Goal: Communication & Community: Answer question/provide support

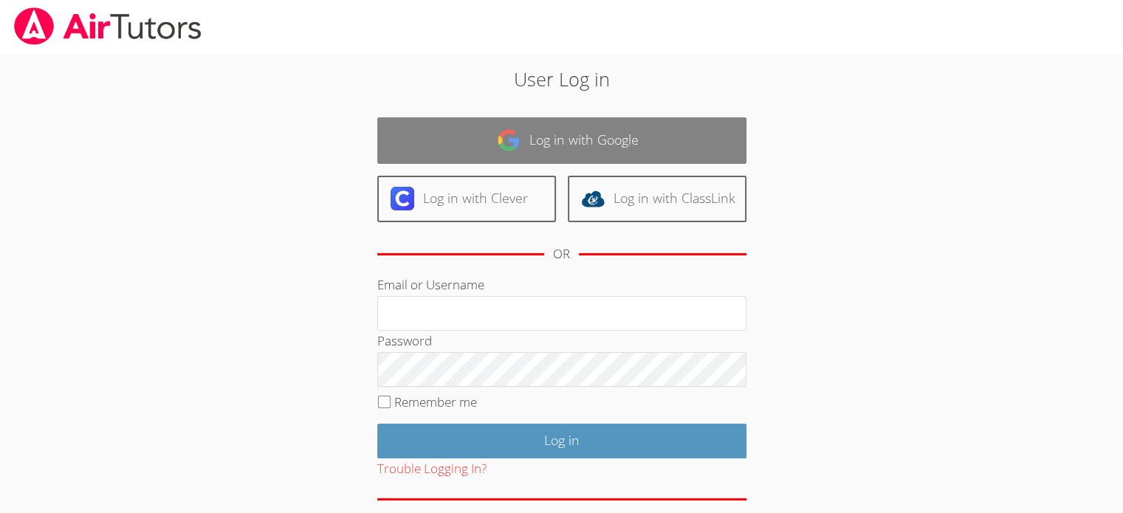
click at [495, 146] on link "Log in with Google" at bounding box center [561, 140] width 369 height 47
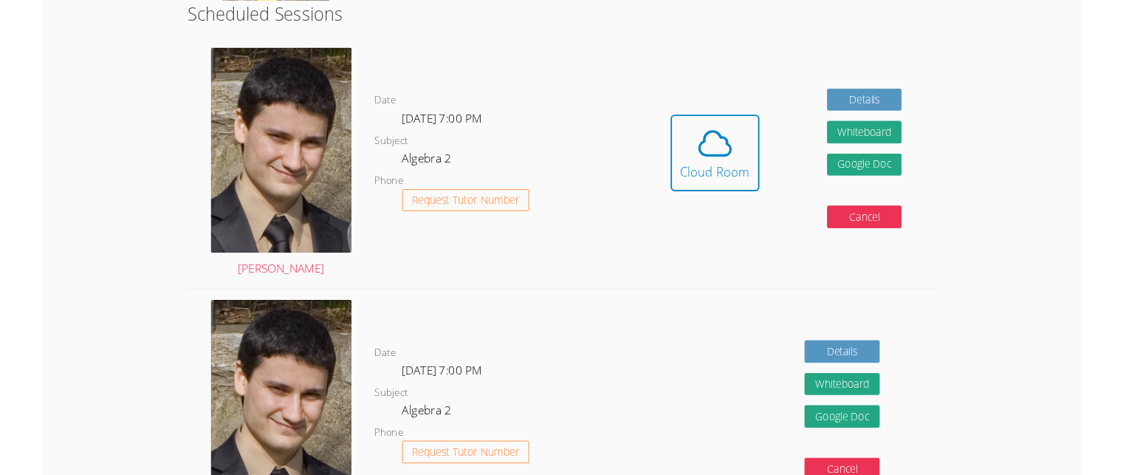
scroll to position [289, 0]
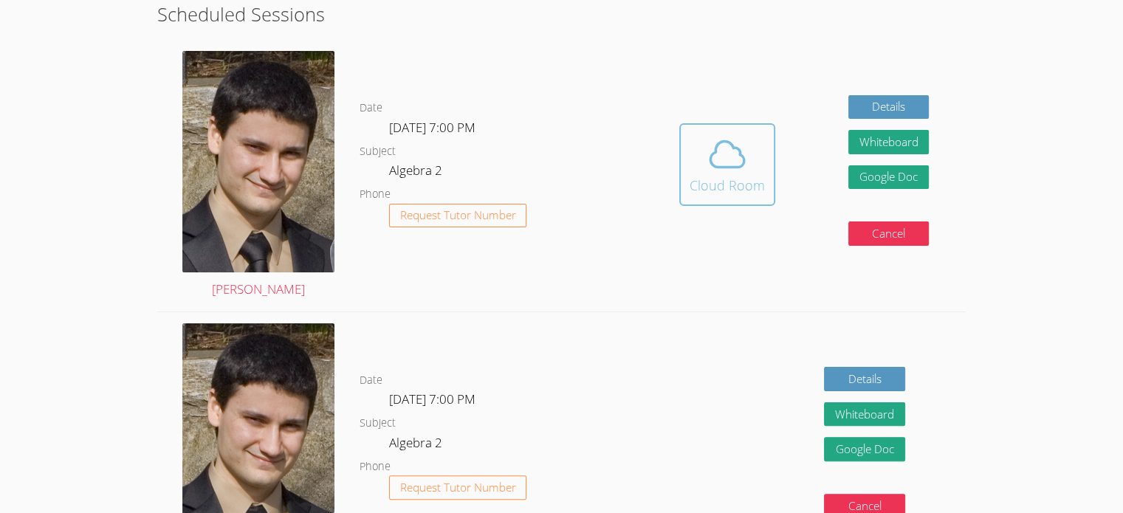
click at [750, 188] on div "Cloud Room" at bounding box center [727, 185] width 75 height 21
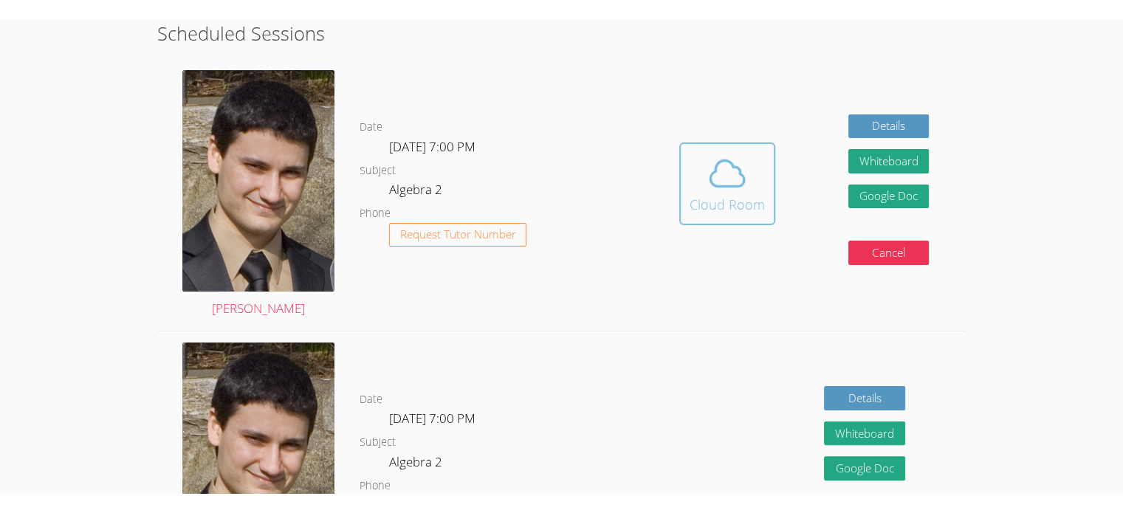
scroll to position [0, 0]
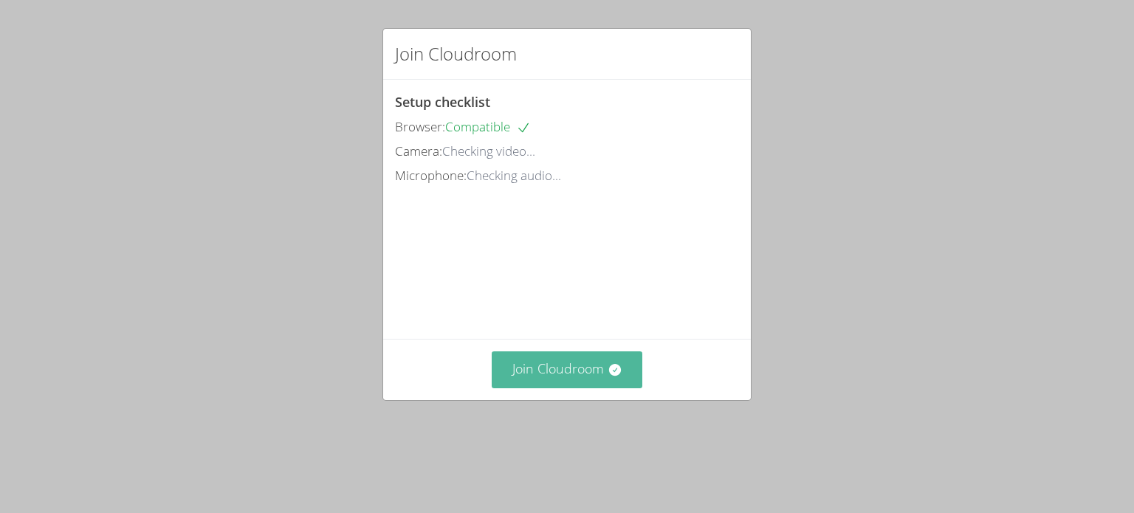
click at [545, 388] on button "Join Cloudroom" at bounding box center [567, 369] width 151 height 36
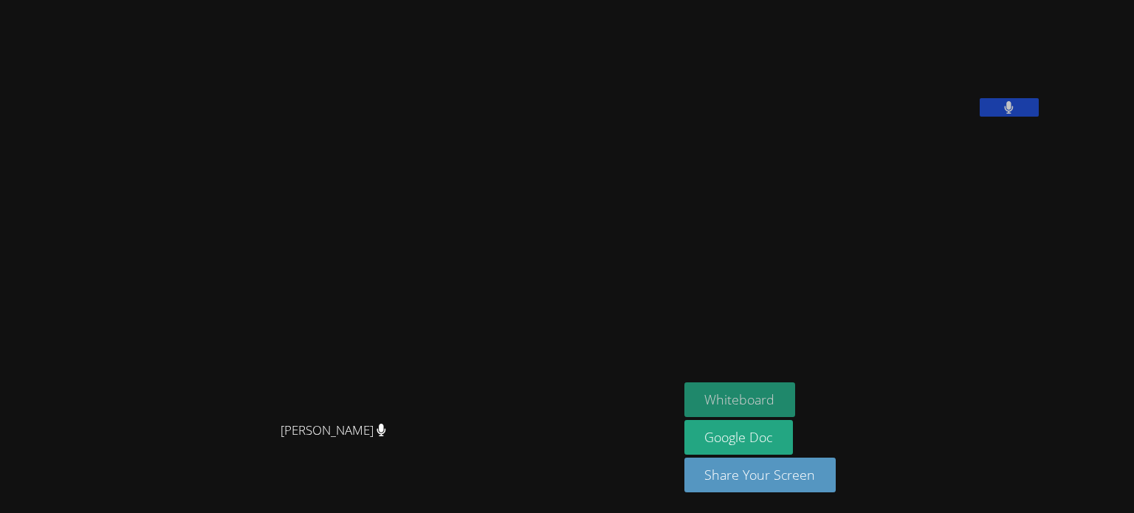
click at [796, 395] on button "Whiteboard" at bounding box center [739, 399] width 111 height 35
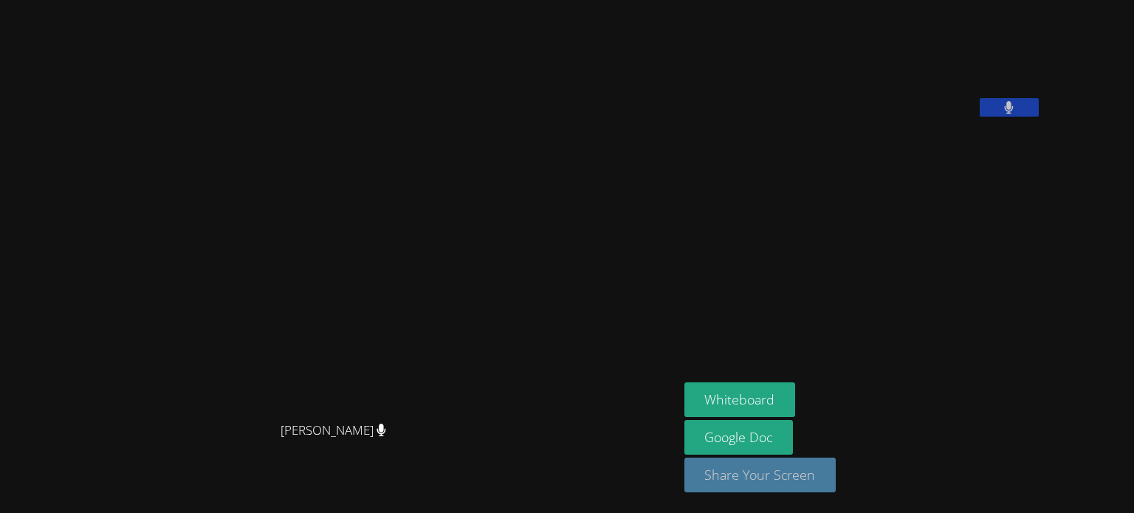
click at [777, 475] on button "Share Your Screen" at bounding box center [760, 475] width 152 height 35
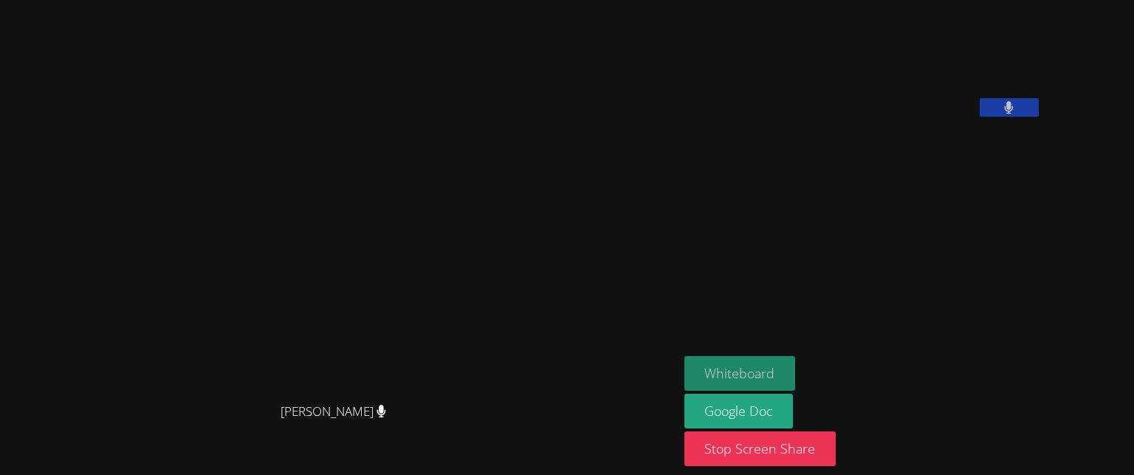
click at [796, 368] on button "Whiteboard" at bounding box center [739, 373] width 111 height 35
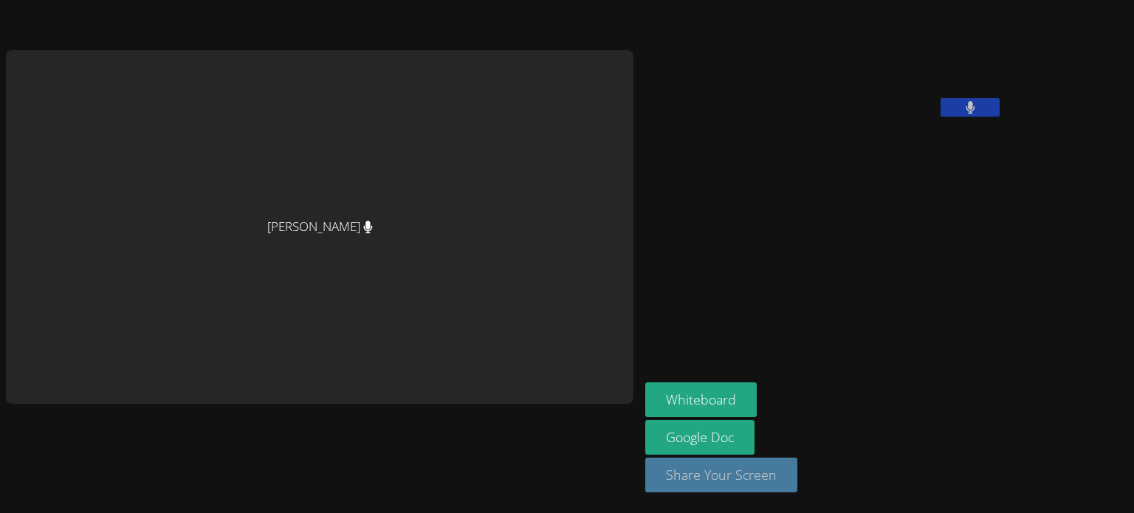
click at [645, 486] on button "Share Your Screen" at bounding box center [721, 475] width 152 height 35
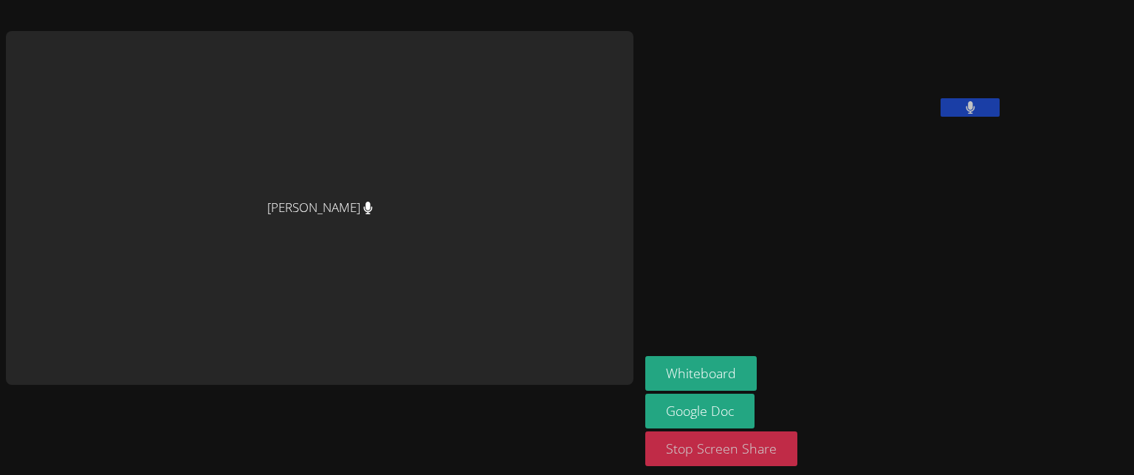
click at [645, 454] on button "Stop Screen Share" at bounding box center [721, 448] width 152 height 35
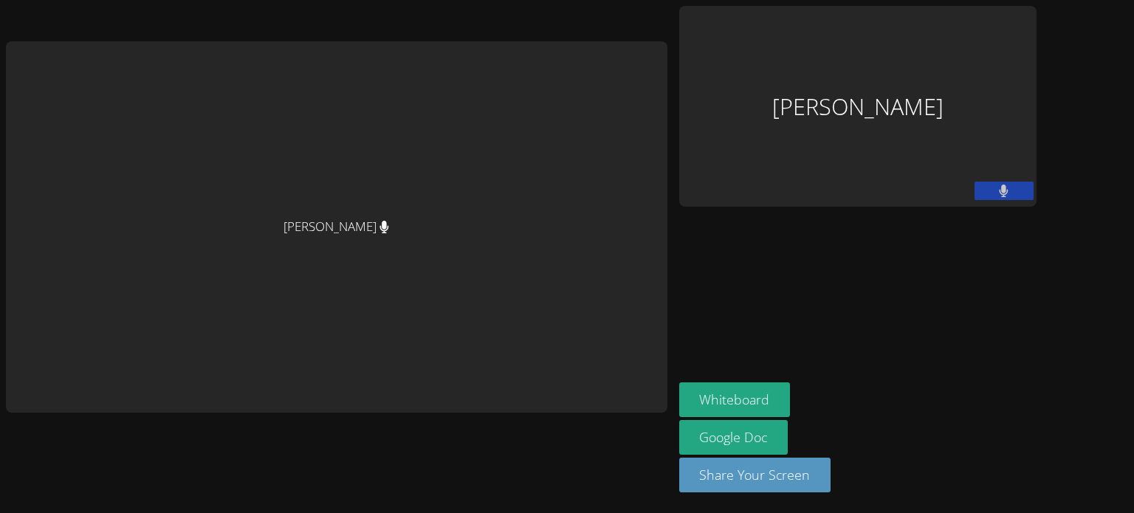
drag, startPoint x: 992, startPoint y: 188, endPoint x: 1013, endPoint y: 190, distance: 20.8
click at [1013, 190] on button at bounding box center [1003, 191] width 59 height 18
click at [760, 473] on button "Share Your Screen" at bounding box center [755, 475] width 152 height 35
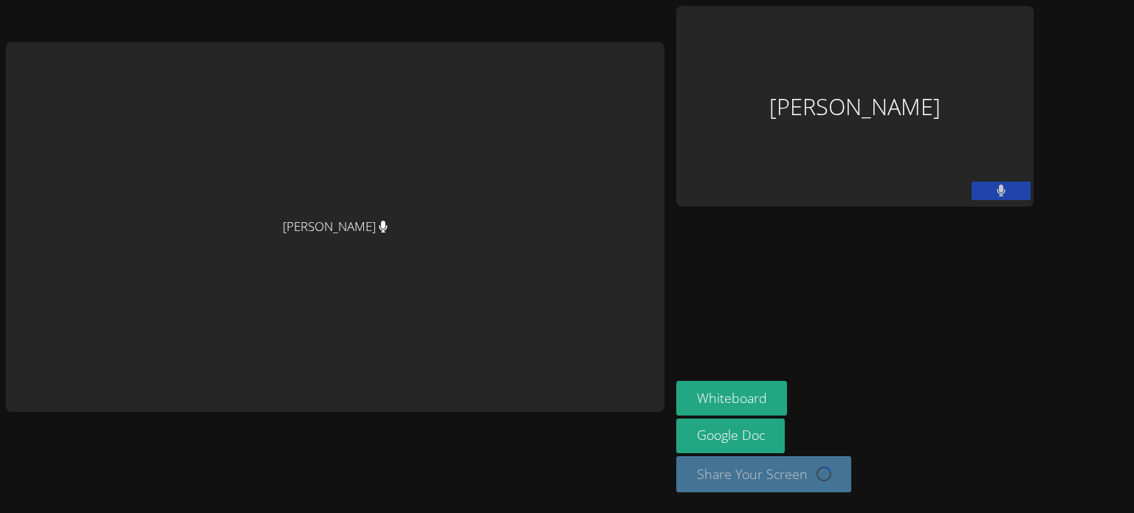
click at [631, 197] on div "David Alaverdian Josh Manouchehri Whiteboard Google Doc Share Your Screen Loadi…" at bounding box center [567, 256] width 1134 height 513
click at [710, 286] on aside "Josh Manouchehri Whiteboard Google Doc Share Your Screen Loading..." at bounding box center [854, 256] width 369 height 513
click at [831, 439] on div "Whiteboard Google Doc Share Your Screen Loading..." at bounding box center [854, 442] width 357 height 123
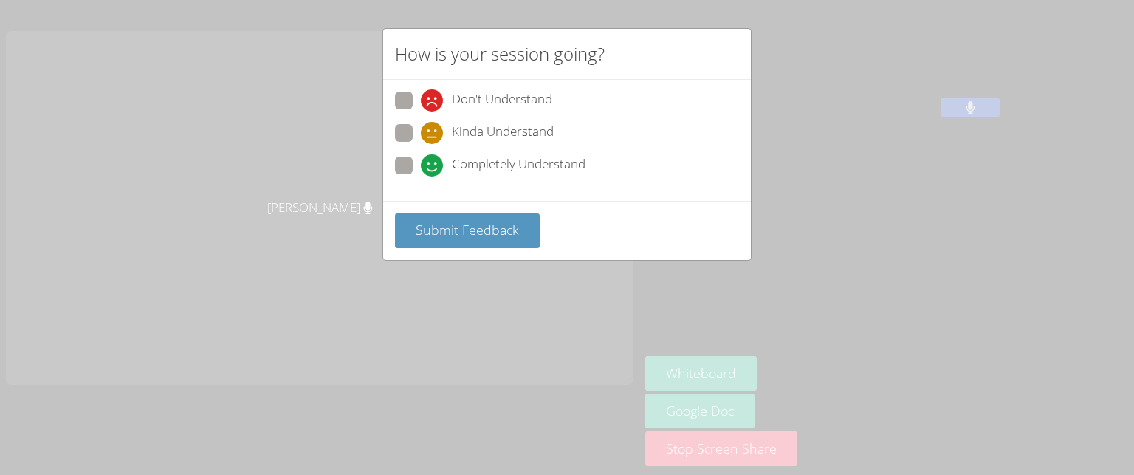
click at [389, 307] on div "How is your session going? Don't Understand Kinda Understand Completely Underst…" at bounding box center [567, 237] width 1134 height 475
click at [421, 176] on span at bounding box center [421, 176] width 0 height 0
click at [421, 162] on input "Completely Understand" at bounding box center [427, 163] width 13 height 13
radio input "true"
click at [421, 144] on span at bounding box center [421, 144] width 0 height 0
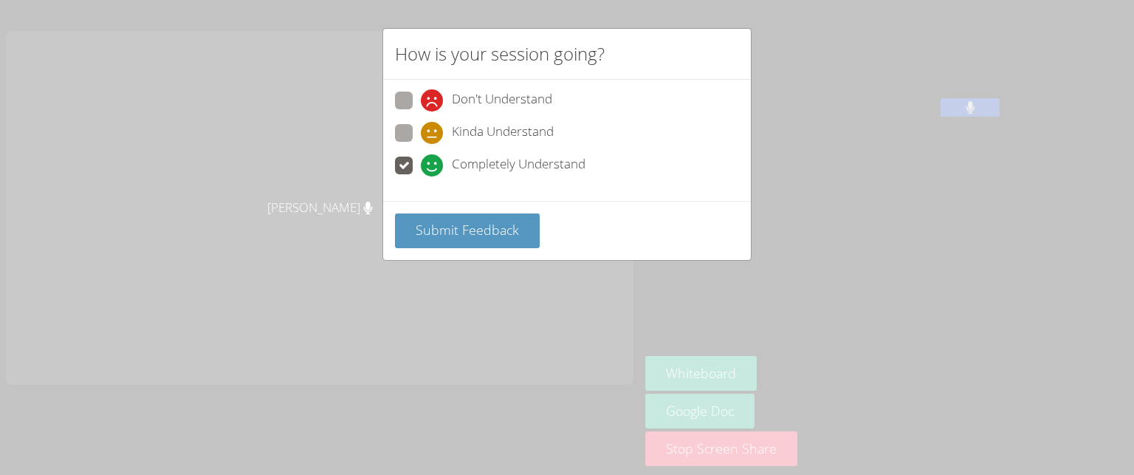
click at [421, 129] on input "Kinda Understand" at bounding box center [427, 130] width 13 height 13
radio input "true"
click at [421, 221] on span "Submit Feedback" at bounding box center [467, 230] width 103 height 18
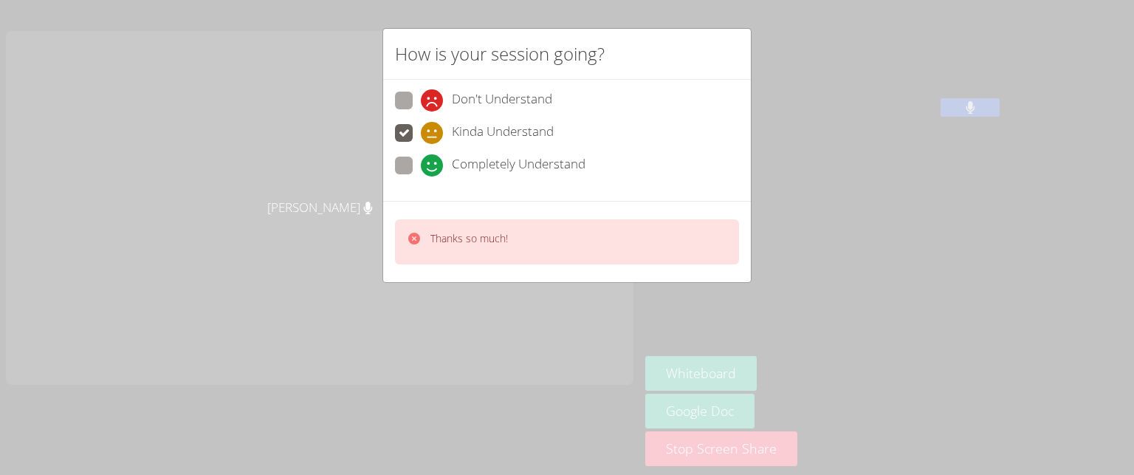
click at [472, 305] on div "How is your session going? Don't Understand Kinda Understand Completely Underst…" at bounding box center [567, 237] width 1134 height 475
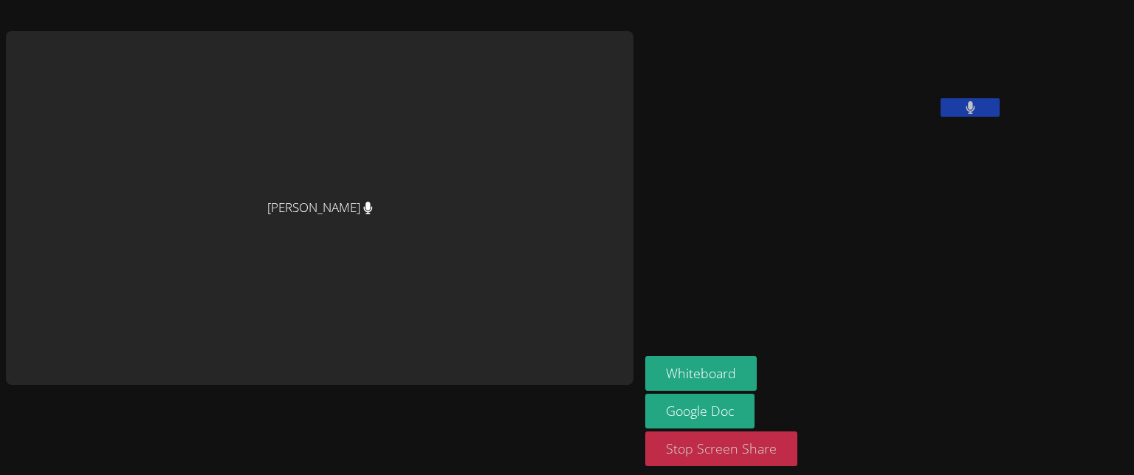
click at [645, 448] on button "Stop Screen Share" at bounding box center [721, 448] width 152 height 35
